Goal: Find specific page/section: Find specific page/section

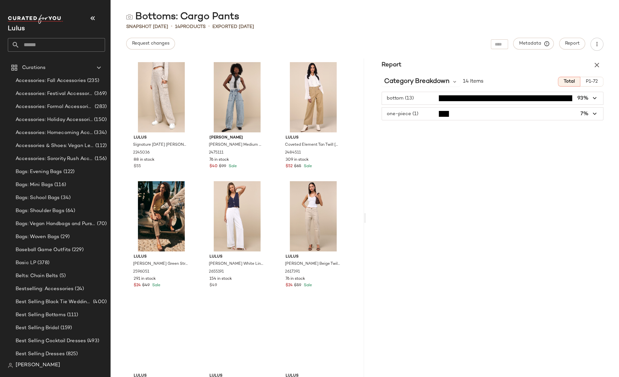
scroll to position [387, 0]
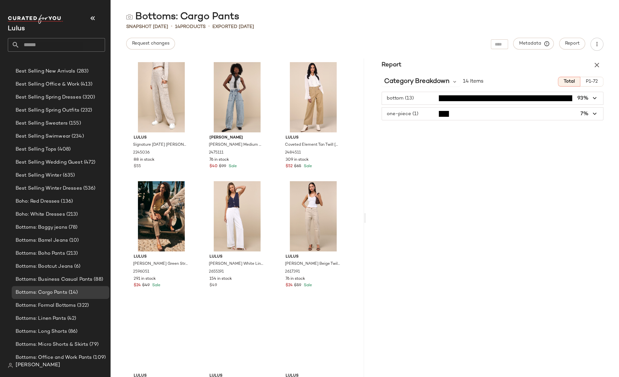
click at [504, 44] on div at bounding box center [499, 44] width 17 height 10
click at [492, 19] on div "Bottoms: Cargo Pants" at bounding box center [365, 16] width 509 height 13
click at [500, 46] on div at bounding box center [499, 44] width 17 height 10
click at [442, 43] on input "Find by ID" at bounding box center [451, 44] width 51 height 10
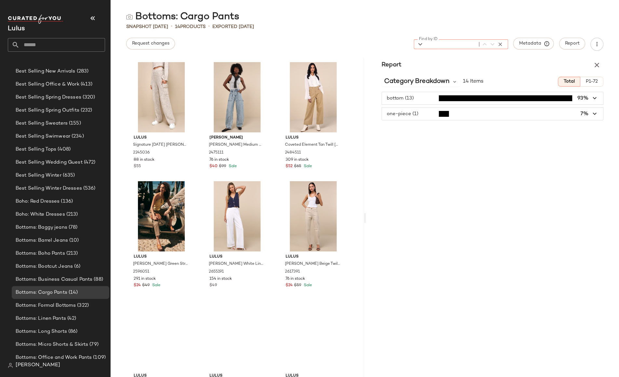
click at [430, 43] on input "Find by ID" at bounding box center [451, 44] width 51 height 10
click at [471, 42] on input "Find by ID" at bounding box center [451, 44] width 51 height 10
click at [478, 43] on div at bounding box center [491, 44] width 28 height 8
click at [459, 45] on input "Find by ID" at bounding box center [451, 44] width 51 height 10
click at [432, 43] on input "Find by ID" at bounding box center [451, 44] width 51 height 10
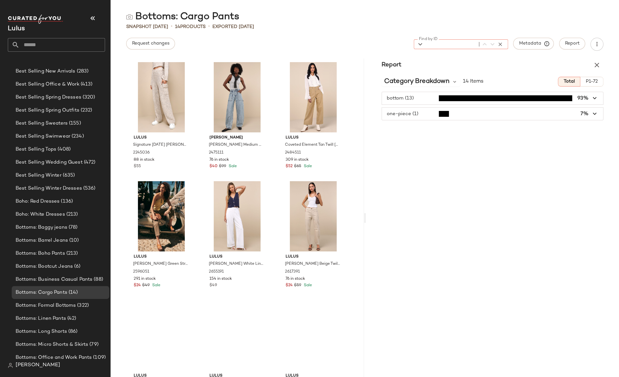
type input "*"
click at [472, 45] on div "0/0" at bounding box center [472, 44] width 10 height 7
type input "**********"
click at [506, 158] on div "Report Category Breakdown 14 Items Total P1-72 bottom (13) 93% one-piece (1) 7%" at bounding box center [493, 218] width 254 height 319
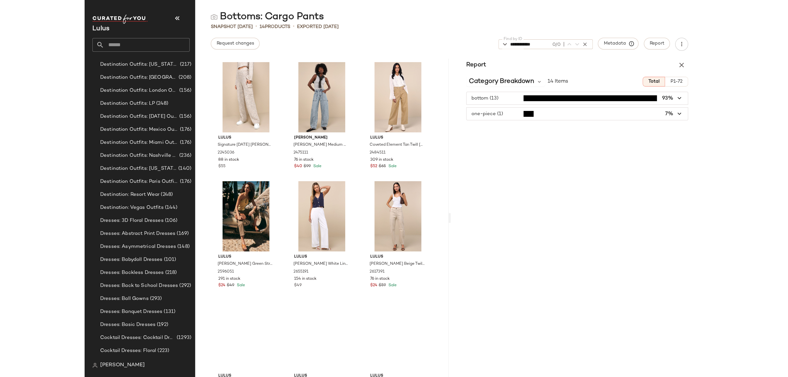
scroll to position [1982, 0]
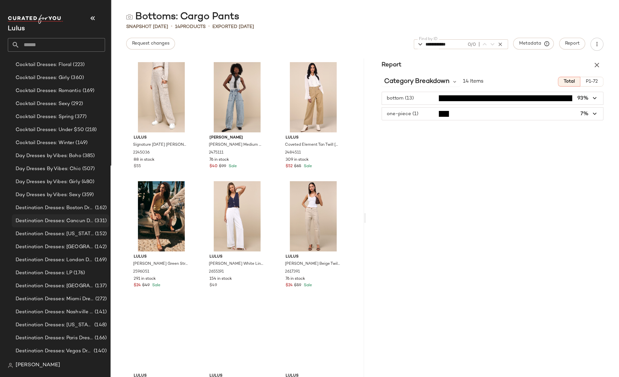
click at [40, 218] on span "Destination Dresses: Cancun Dresses" at bounding box center [55, 220] width 78 height 7
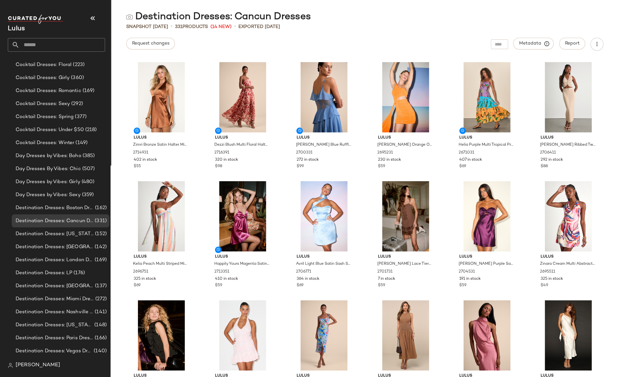
click at [503, 45] on div at bounding box center [499, 44] width 17 height 10
click at [435, 44] on input "**********" at bounding box center [446, 44] width 41 height 10
click at [430, 43] on input "**********" at bounding box center [446, 44] width 41 height 10
click at [456, 43] on input "**********" at bounding box center [446, 44] width 41 height 10
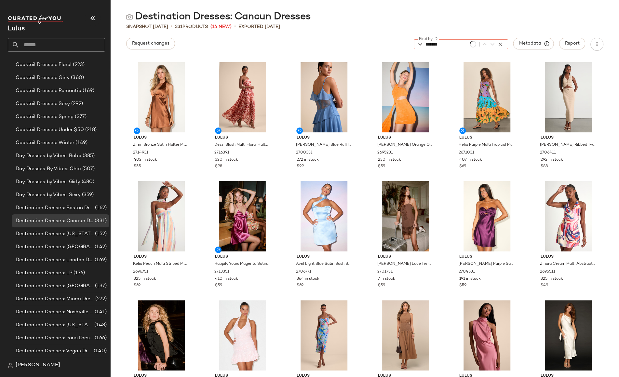
type input "*******"
click at [607, 67] on div "Lulus Zimri Bronze Satin Halter Mini Dress 2714931 402 in stock $55 Lulus Dezzi…" at bounding box center [365, 218] width 509 height 319
drag, startPoint x: 446, startPoint y: 44, endPoint x: 425, endPoint y: 45, distance: 20.9
click at [425, 45] on div "Find by ID ******* 0/0 Find by ID" at bounding box center [461, 44] width 94 height 10
click at [568, 10] on div "Destination Dresses: Cancun Dresses" at bounding box center [365, 16] width 509 height 13
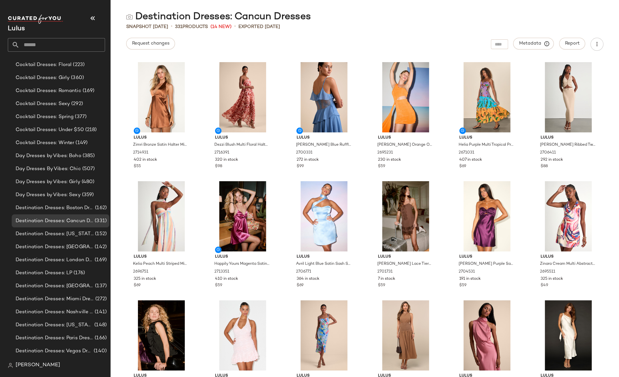
click at [503, 41] on div at bounding box center [499, 44] width 17 height 10
click at [526, 41] on span "Metadata" at bounding box center [534, 44] width 30 height 6
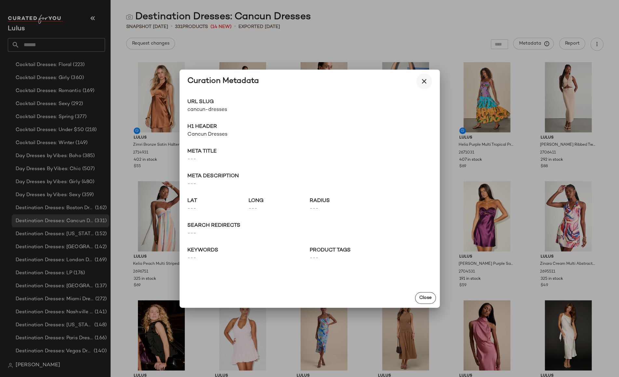
click at [422, 81] on icon "button" at bounding box center [425, 81] width 8 height 8
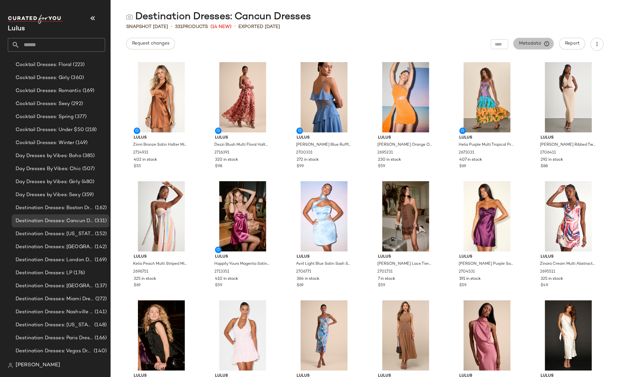
click at [549, 46] on button "Metadata" at bounding box center [534, 44] width 41 height 12
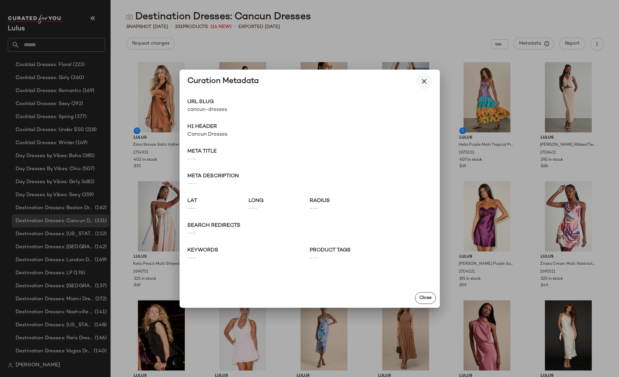
click at [423, 82] on icon "button" at bounding box center [425, 81] width 8 height 8
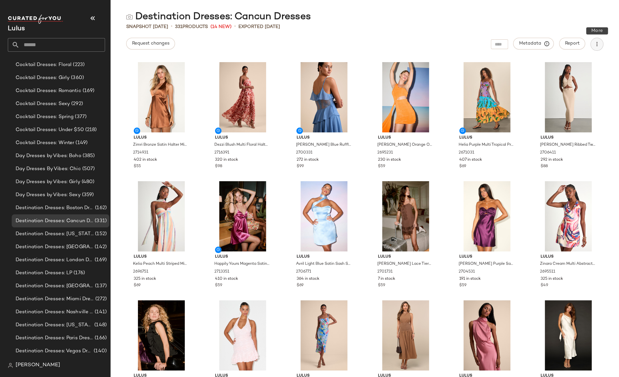
click at [592, 46] on button "button" at bounding box center [597, 44] width 13 height 13
click at [594, 15] on div "Destination Dresses: Cancun Dresses" at bounding box center [365, 16] width 509 height 13
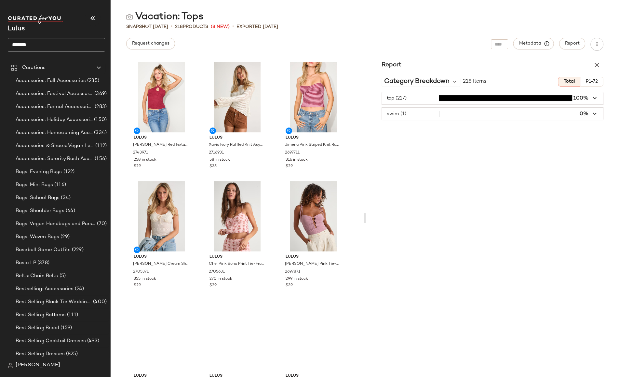
scroll to position [12358, 0]
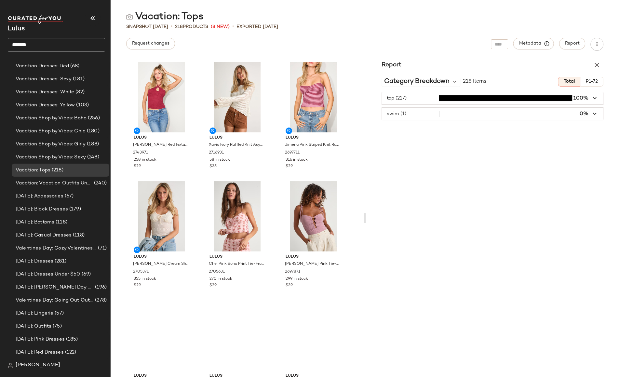
click at [308, 20] on div "Vacation: Tops" at bounding box center [365, 16] width 509 height 13
click at [595, 65] on icon "button" at bounding box center [597, 65] width 8 height 8
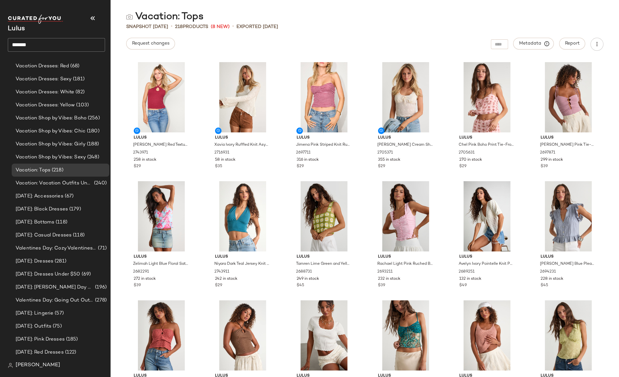
click at [360, 21] on div "Vacation: Tops" at bounding box center [365, 16] width 509 height 13
